Goal: Task Accomplishment & Management: Manage account settings

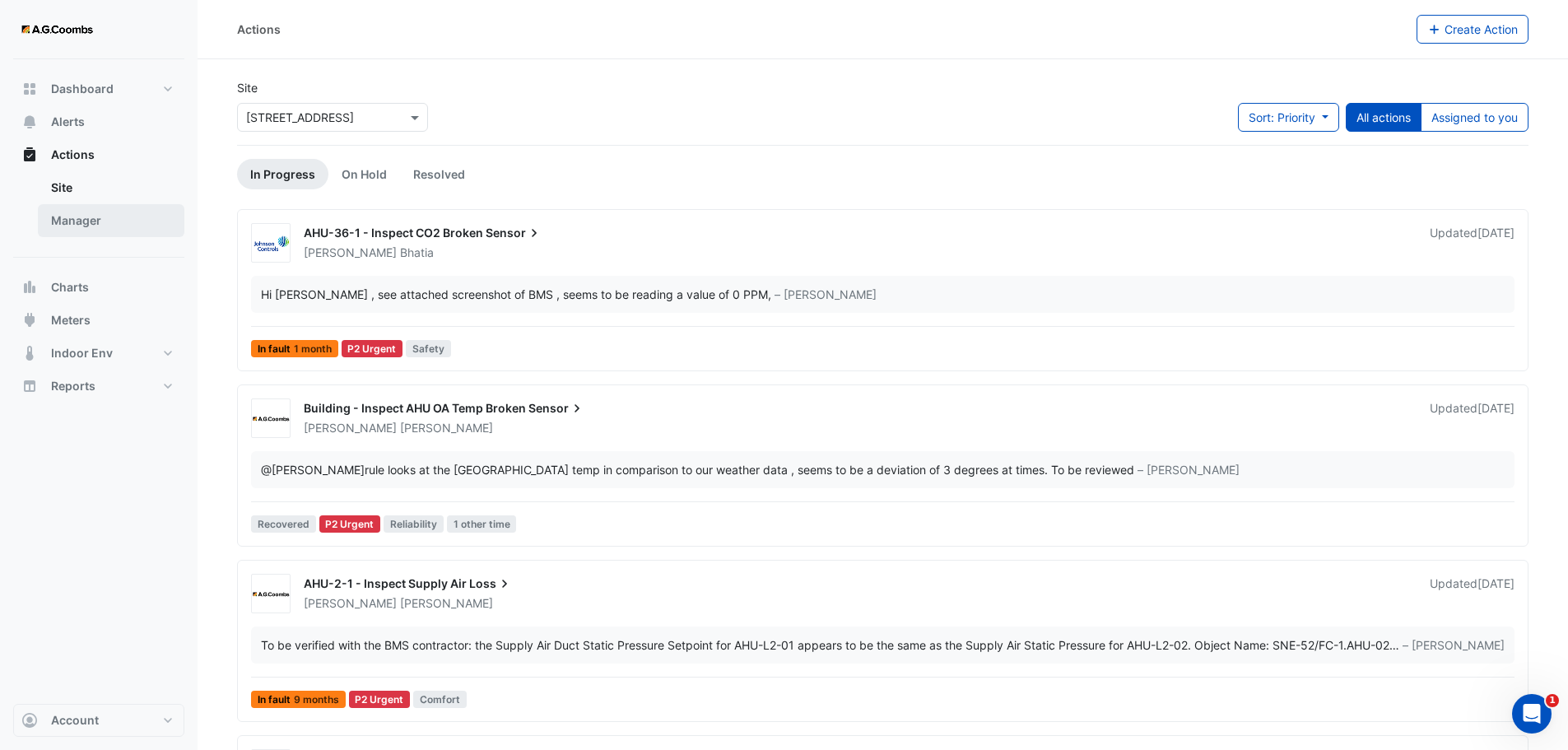
click at [80, 212] on link "Manager" at bounding box center [111, 221] width 147 height 33
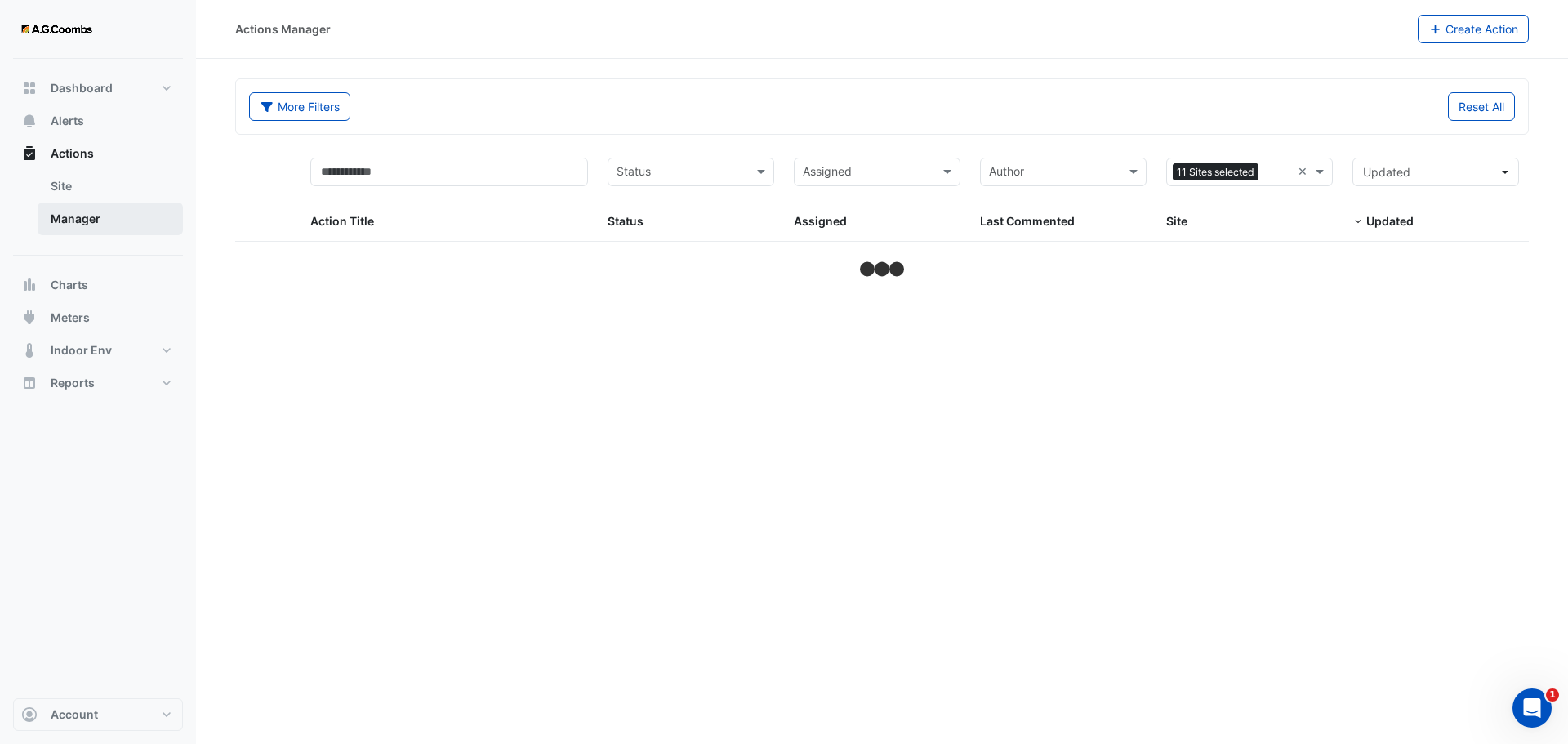
select select "***"
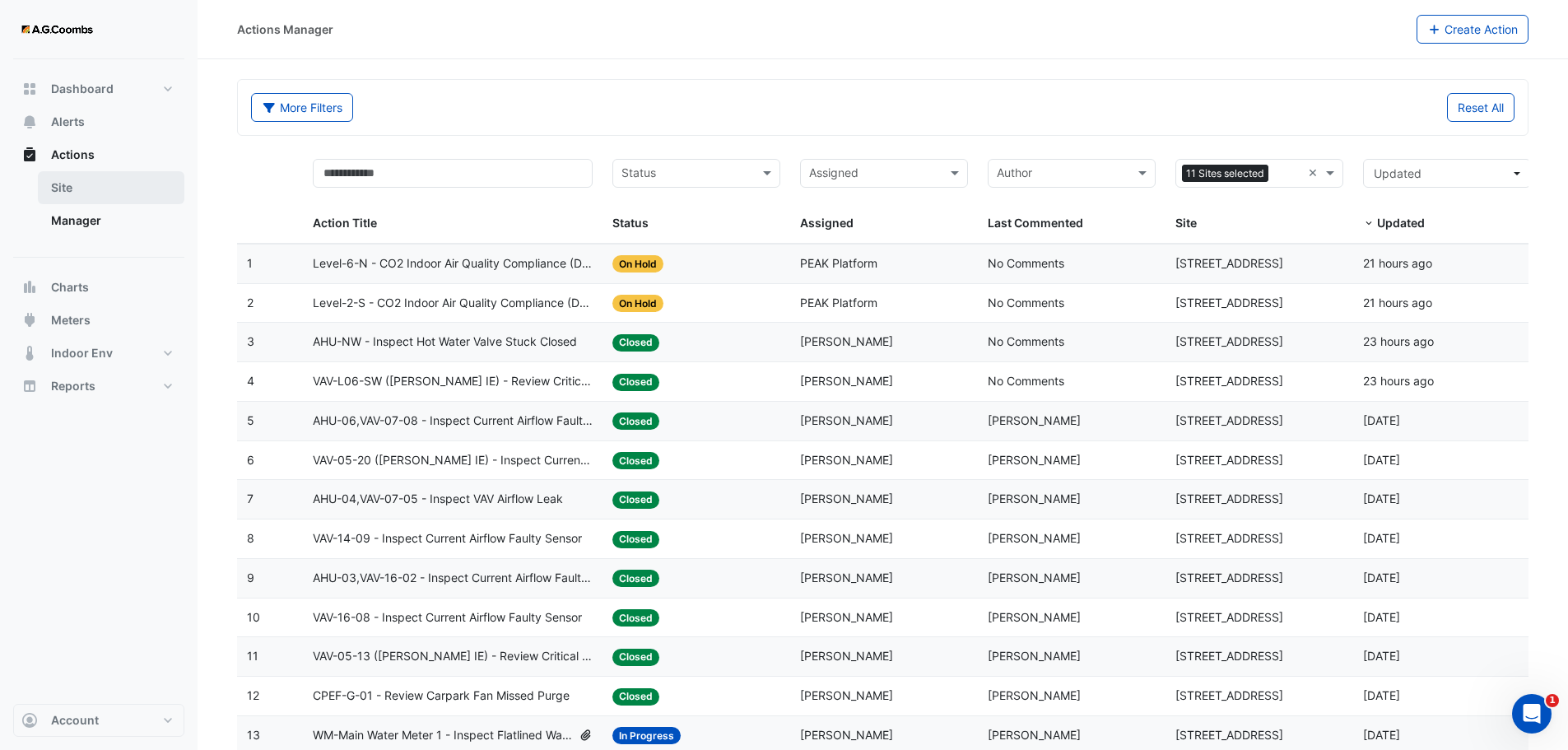
click at [72, 191] on link "Site" at bounding box center [111, 187] width 147 height 33
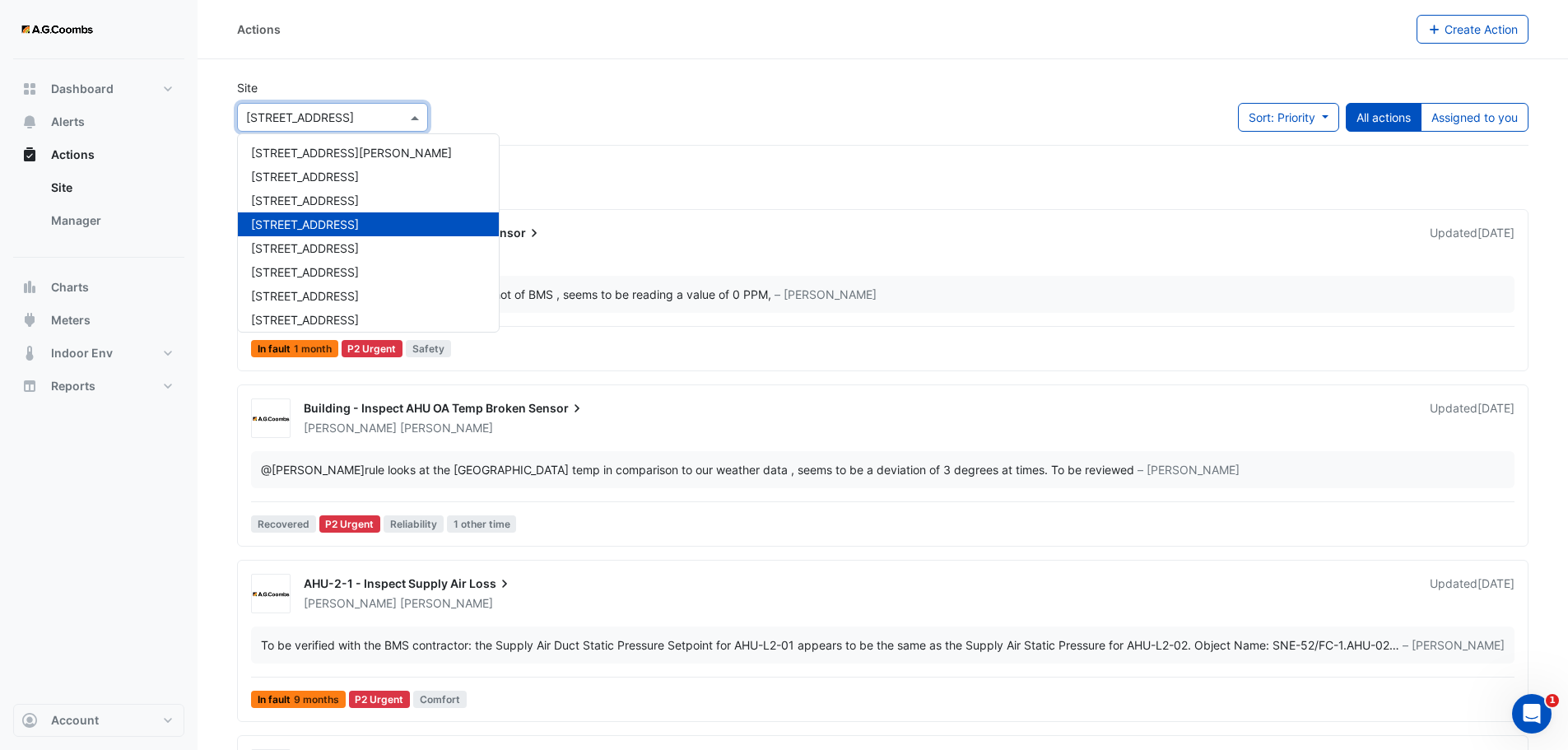
click at [411, 122] on span at bounding box center [417, 118] width 21 height 17
click at [342, 239] on div "[STREET_ADDRESS]" at bounding box center [368, 248] width 261 height 24
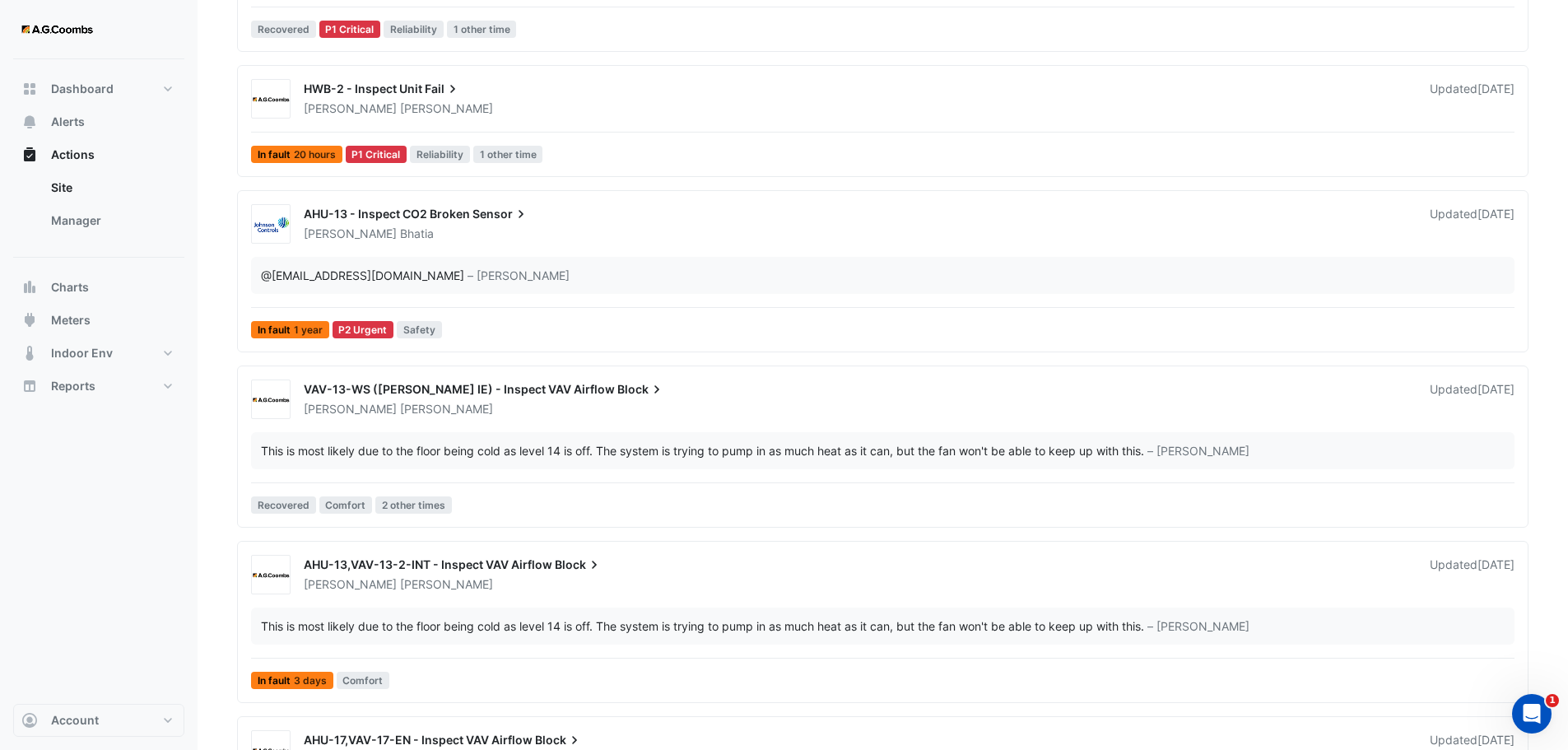
scroll to position [307, 0]
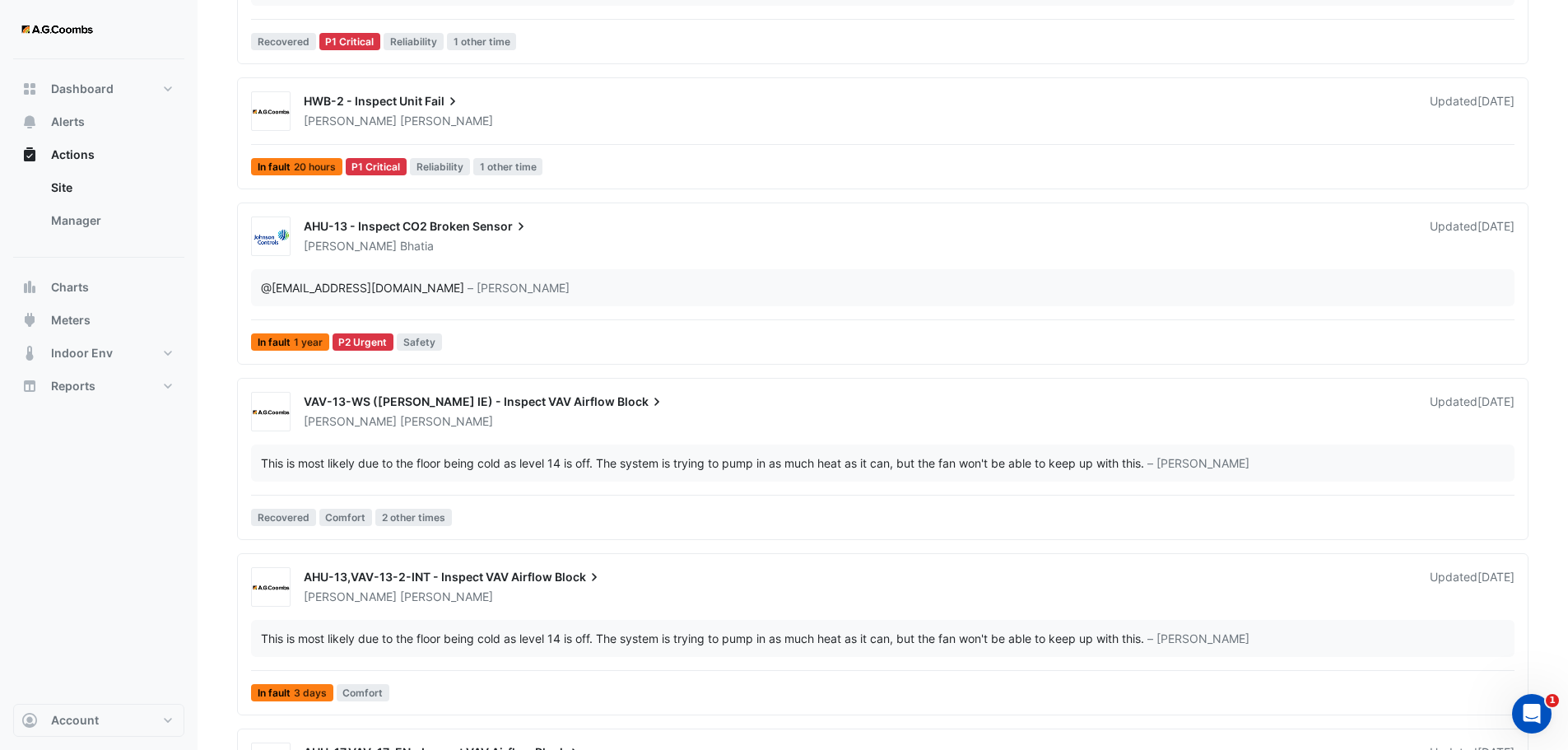
click at [499, 426] on div "[PERSON_NAME]" at bounding box center [857, 420] width 1110 height 16
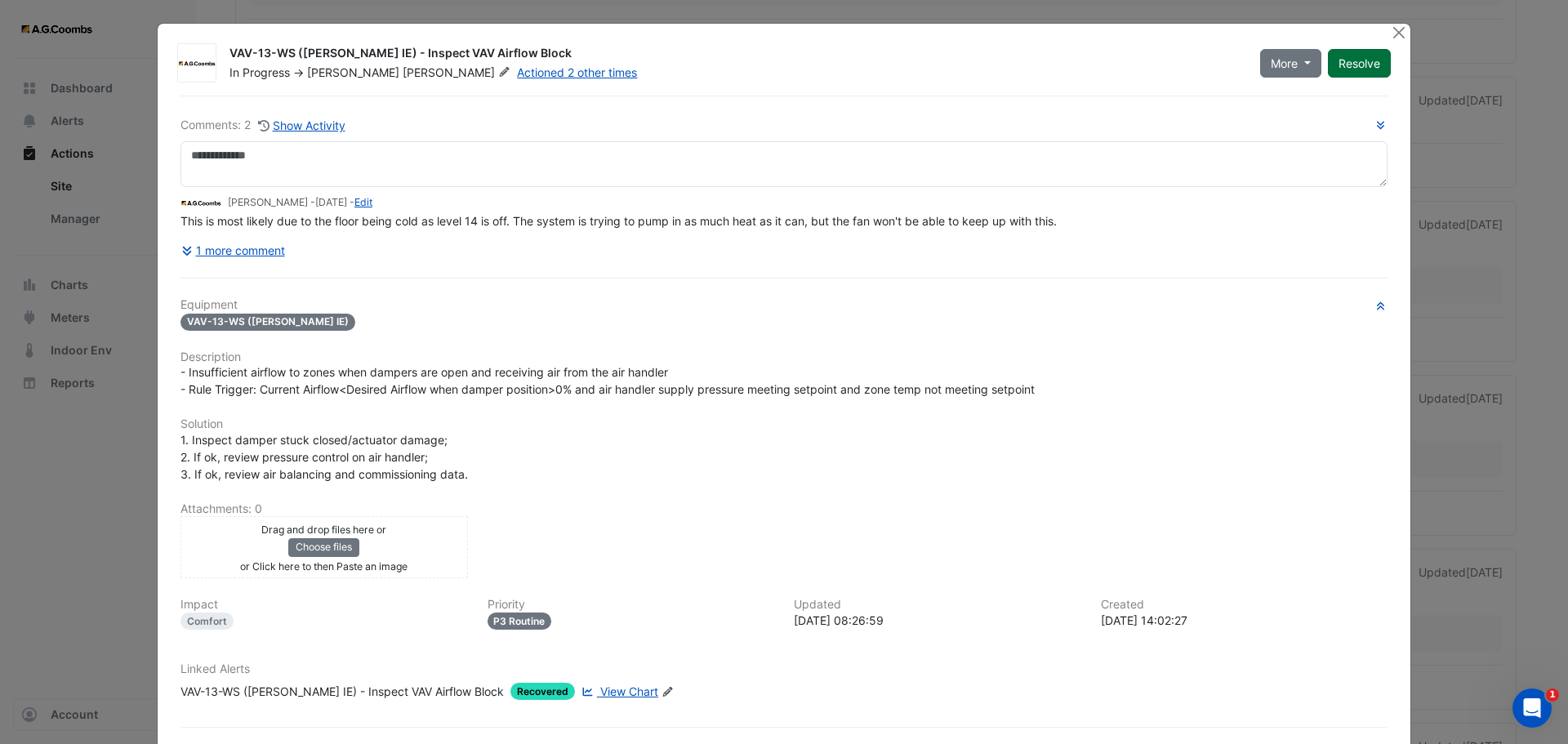
click at [1364, 52] on button "Resolve" at bounding box center [1359, 64] width 63 height 29
click at [1392, 29] on button "Close" at bounding box center [1399, 32] width 17 height 17
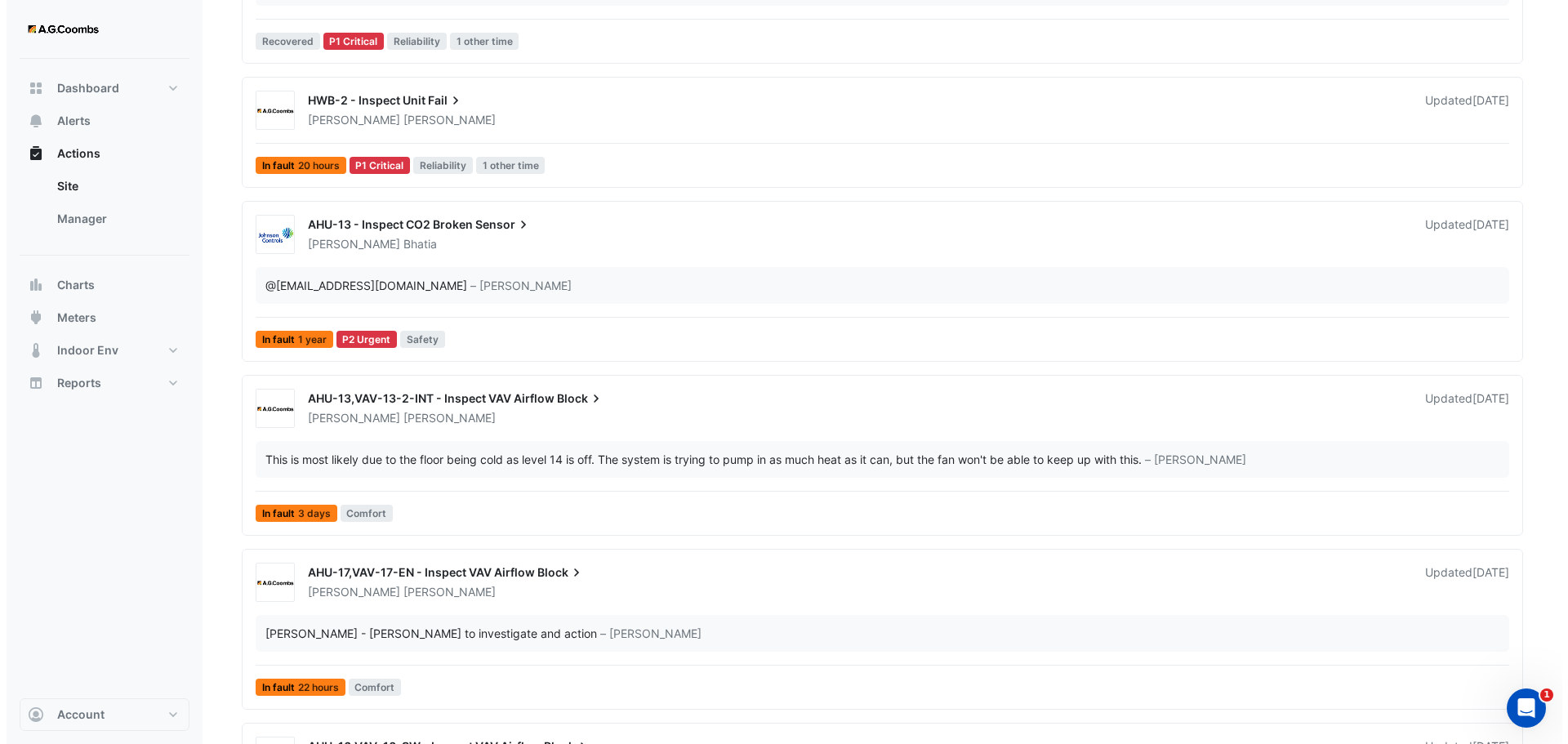
scroll to position [457, 0]
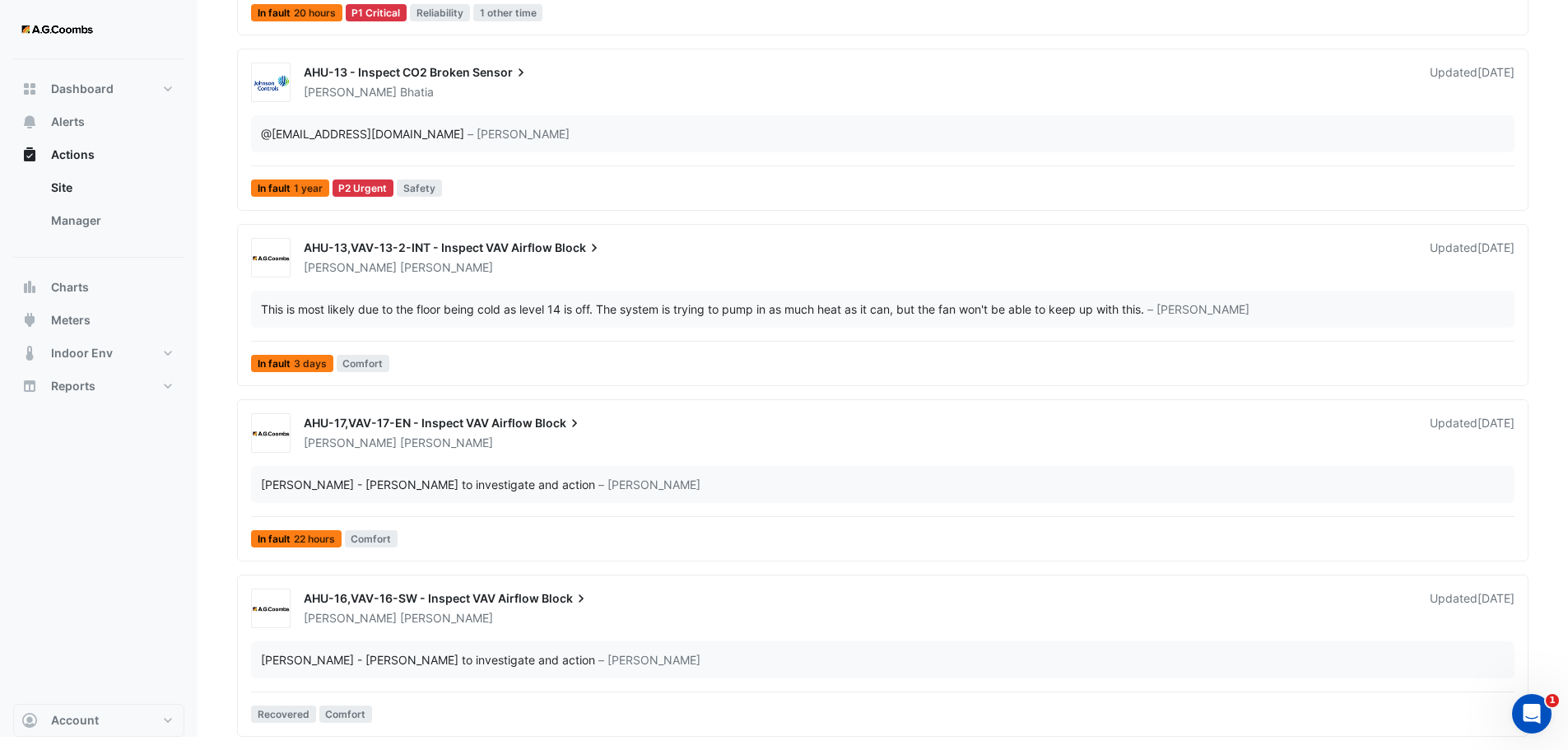
click at [645, 419] on div "AHU-17,VAV-17-EN - Inspect VAV Airflow Block" at bounding box center [857, 424] width 1106 height 20
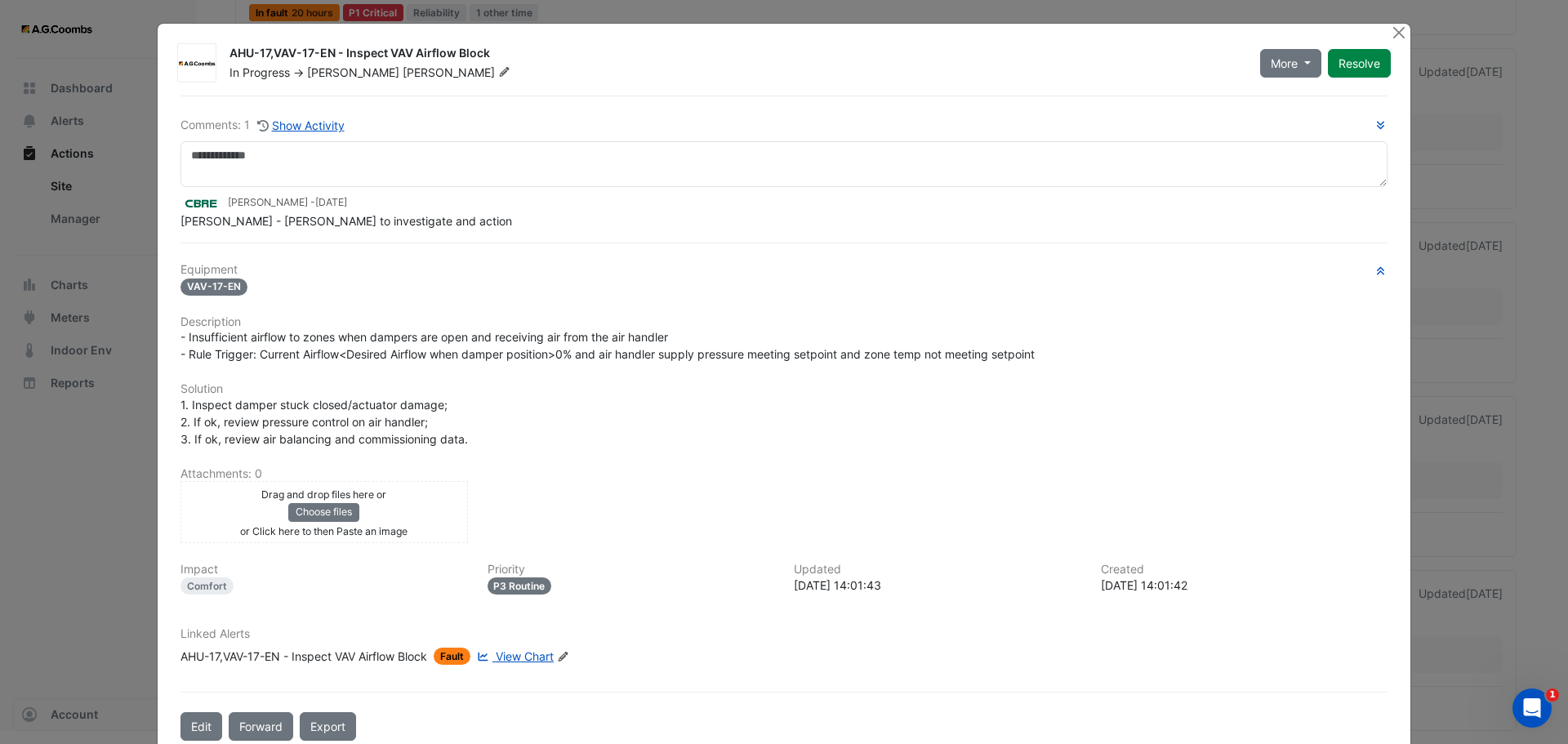
click at [336, 75] on span "[PERSON_NAME]" at bounding box center [353, 72] width 92 height 14
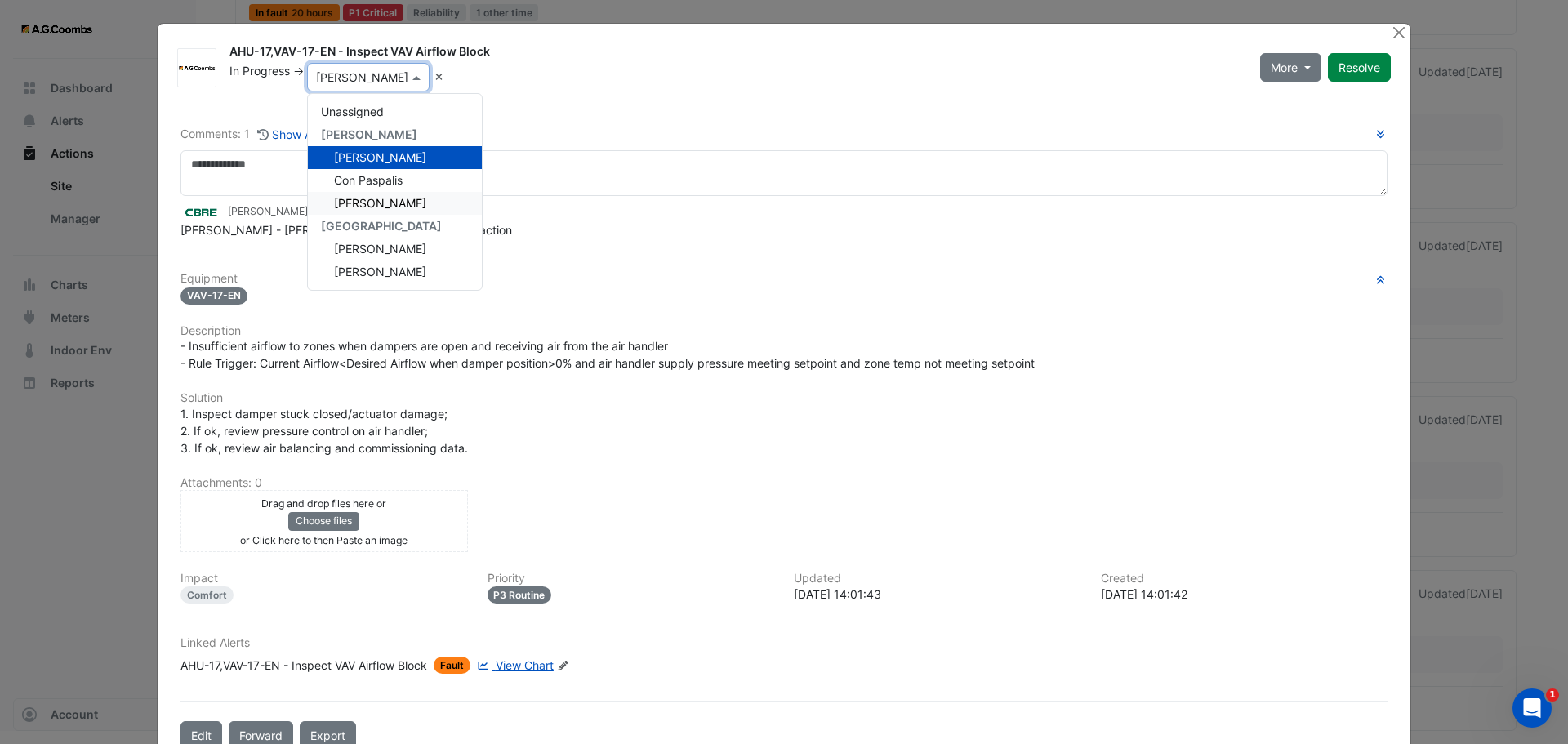
click at [373, 203] on span "[PERSON_NAME]" at bounding box center [380, 203] width 92 height 14
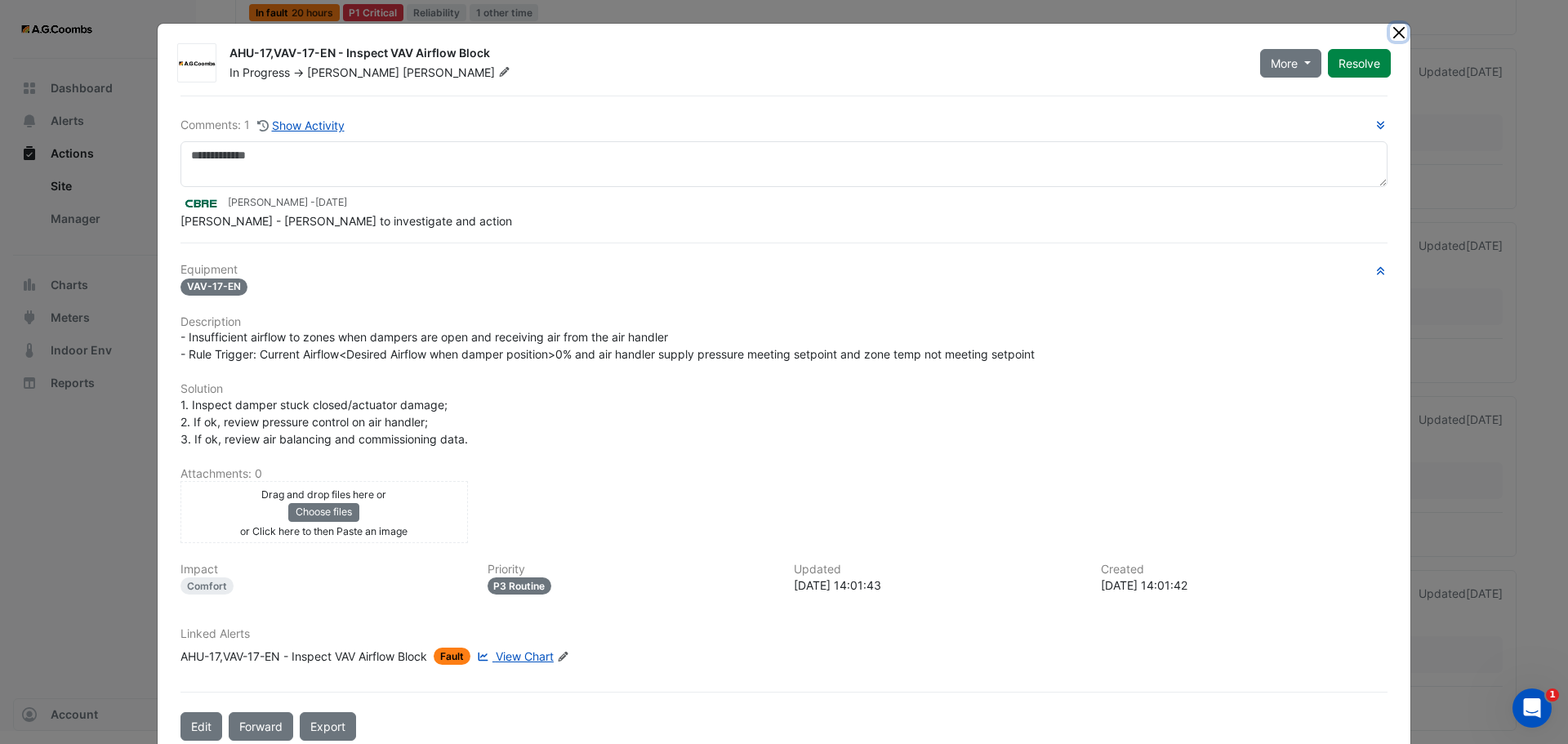
click at [1398, 30] on button "Close" at bounding box center [1399, 32] width 17 height 17
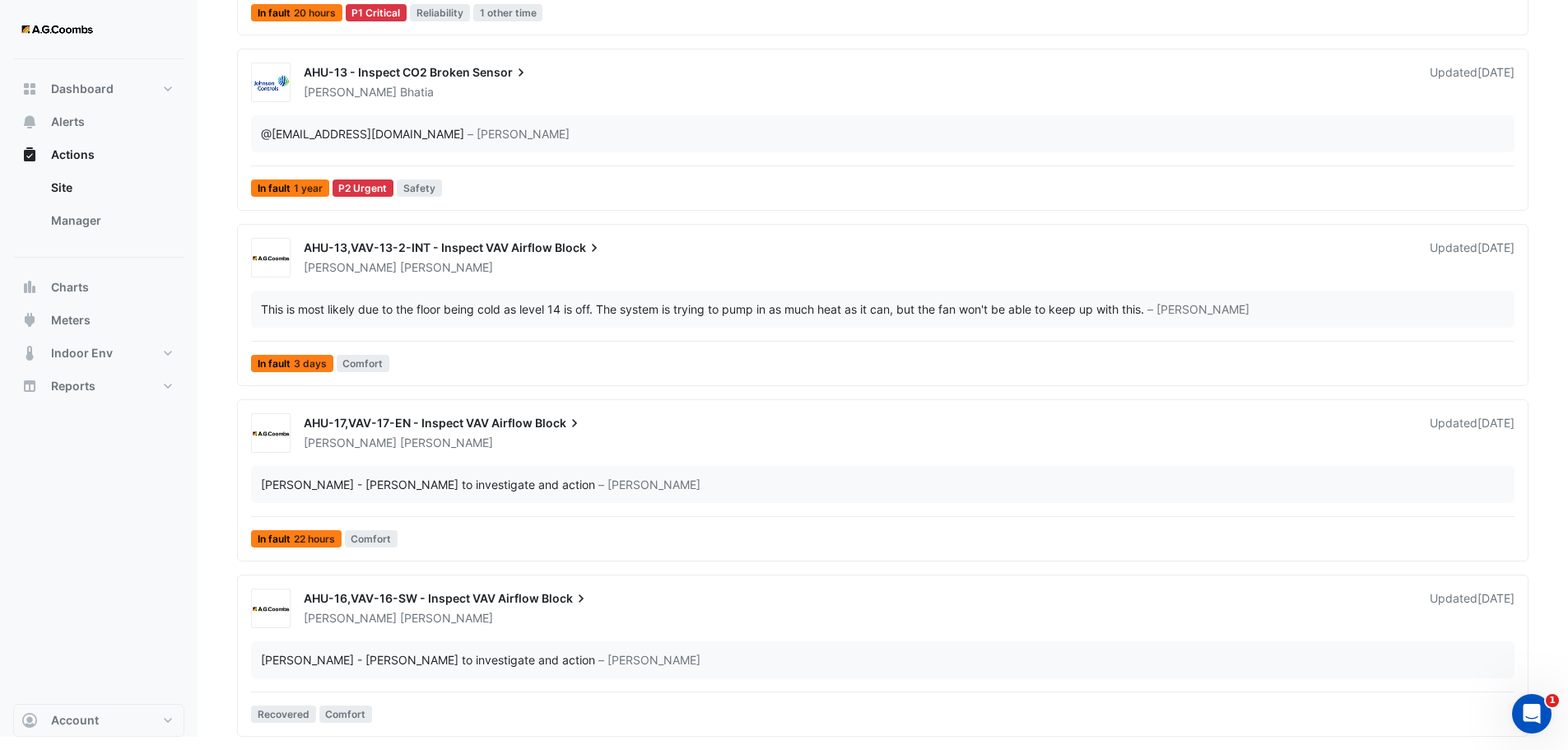
click at [528, 304] on div "This is most likely due to the floor being cold as level 14 is off. The system …" at bounding box center [702, 309] width 883 height 17
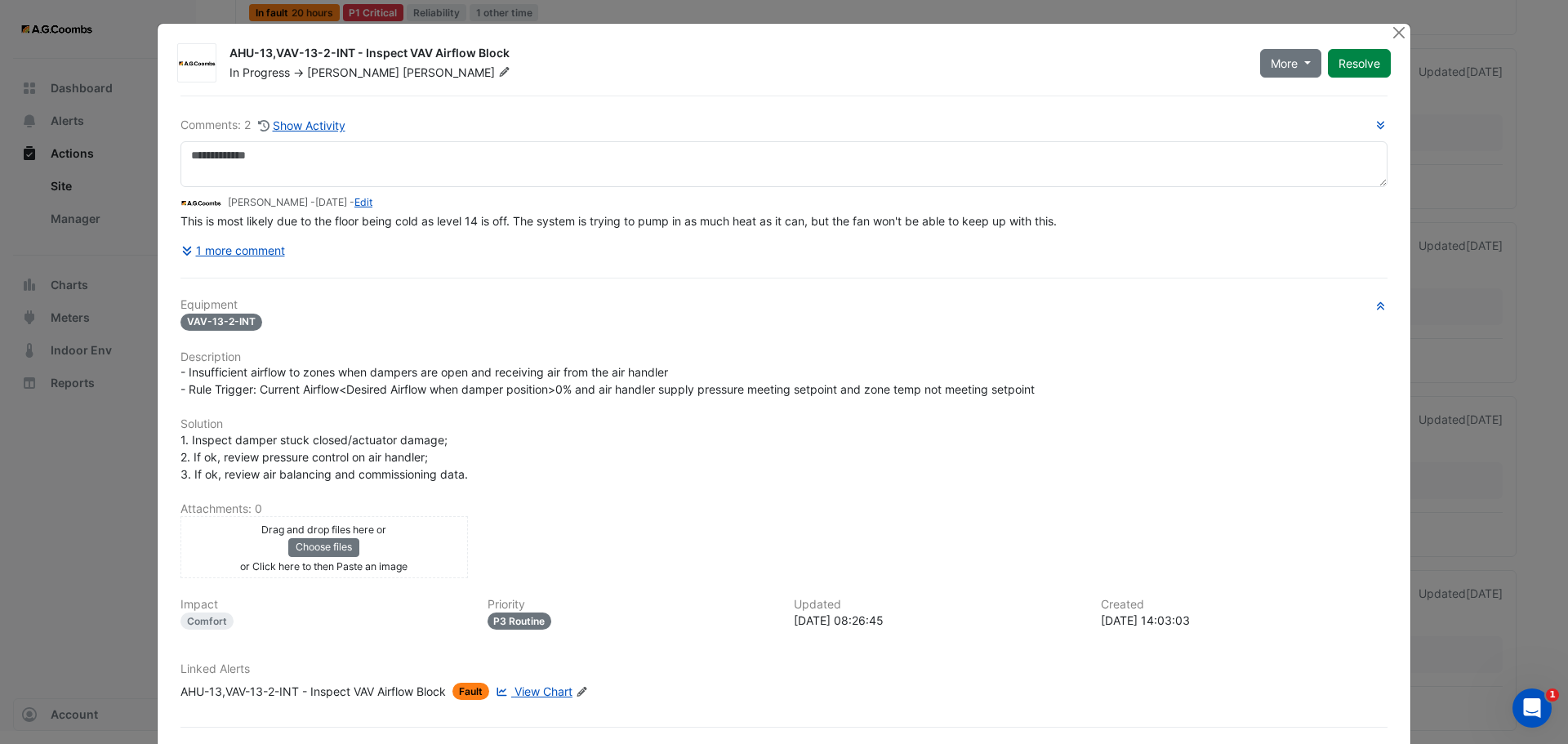
click at [554, 695] on span "View Chart" at bounding box center [543, 691] width 58 height 14
click at [1393, 37] on button "Close" at bounding box center [1399, 32] width 17 height 17
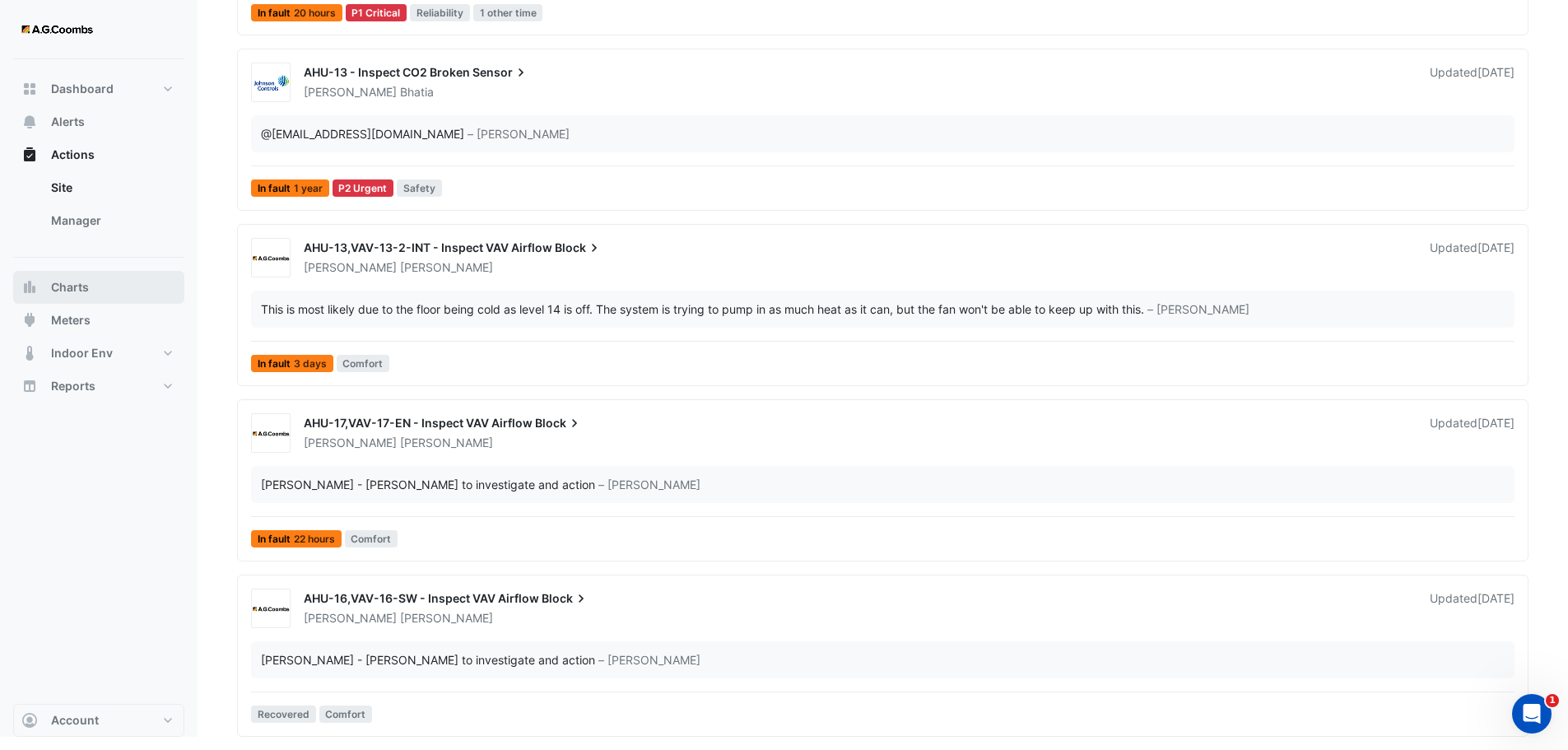
click at [82, 294] on span "Charts" at bounding box center [70, 287] width 38 height 16
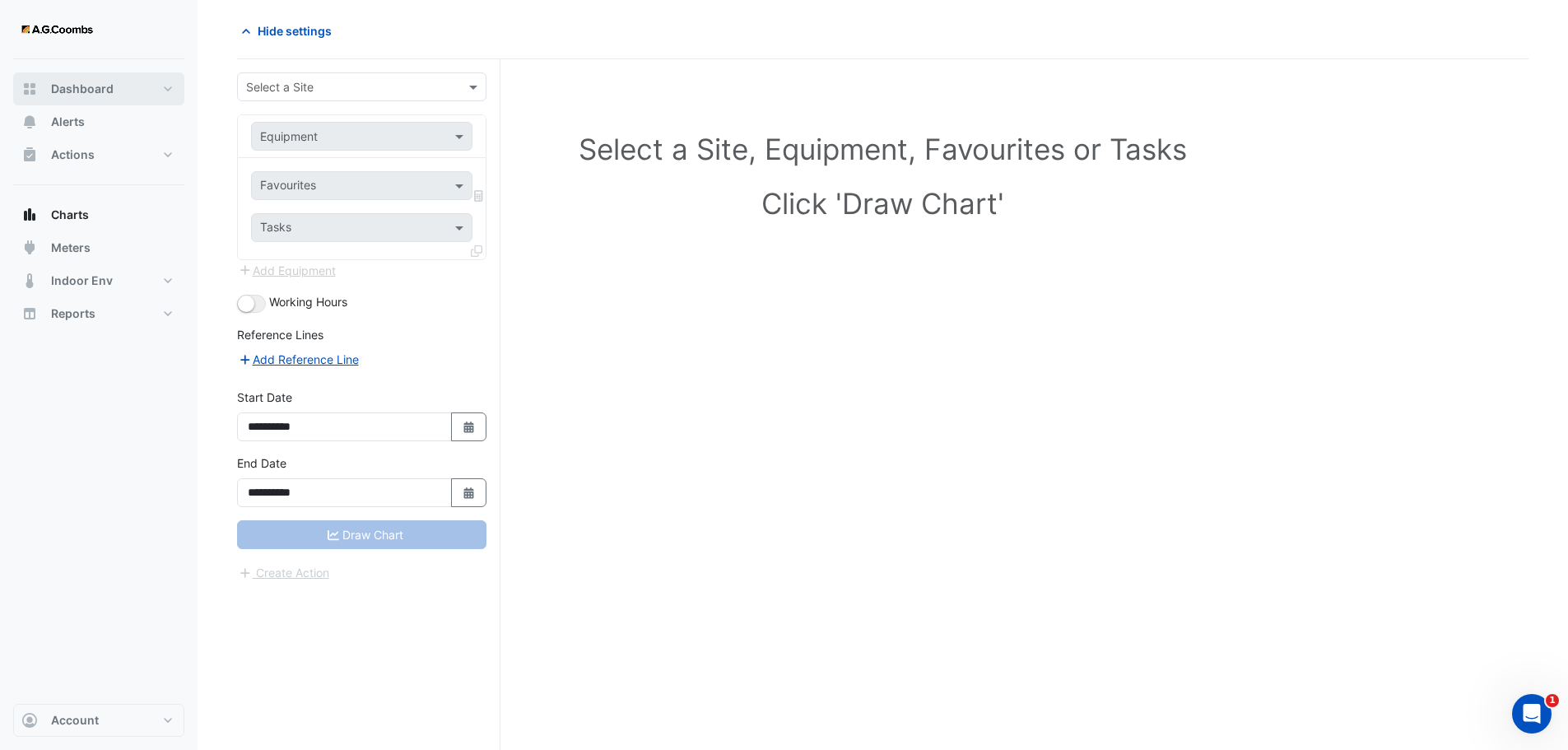
click at [81, 94] on span "Dashboard" at bounding box center [82, 88] width 63 height 16
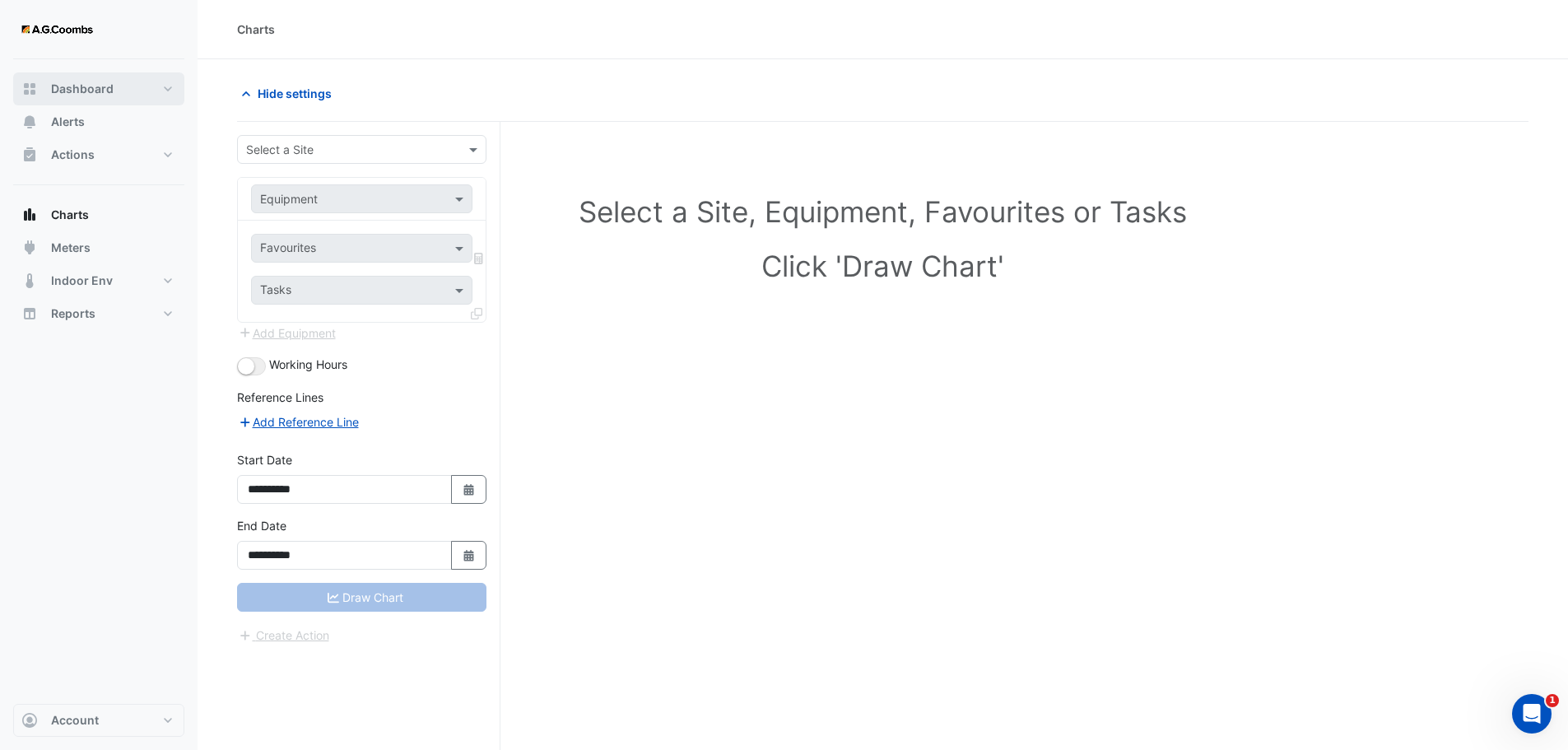
select select "***"
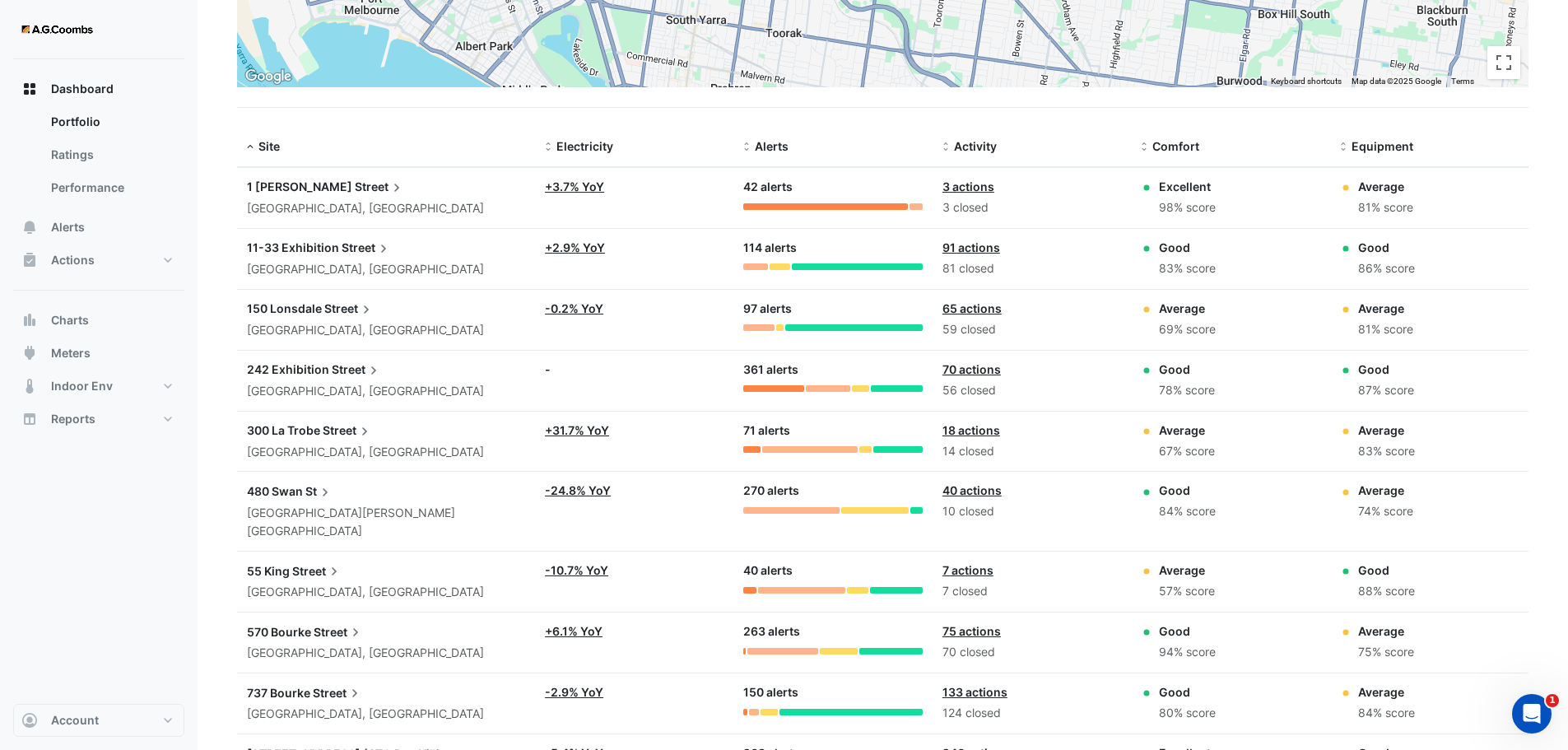
scroll to position [390, 0]
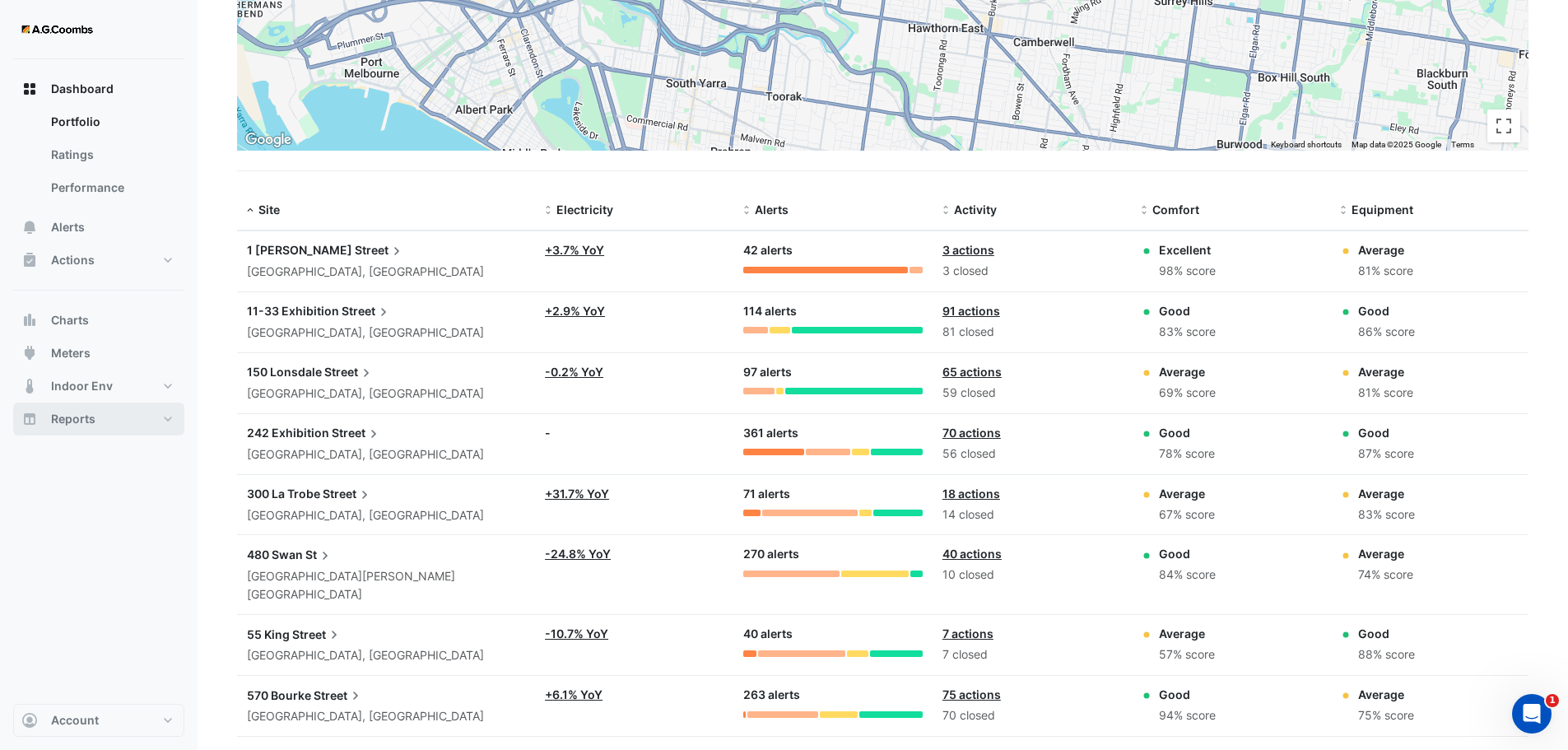
click at [94, 420] on span "Reports" at bounding box center [73, 419] width 45 height 16
select select "***"
